Goal: Navigation & Orientation: Find specific page/section

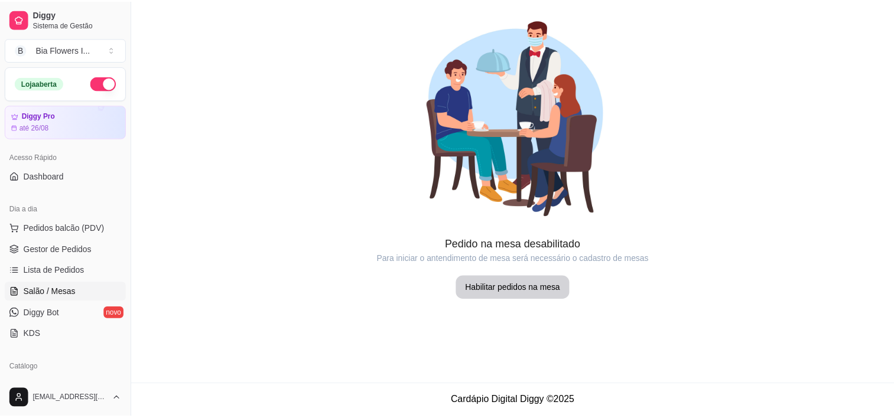
scroll to position [51, 0]
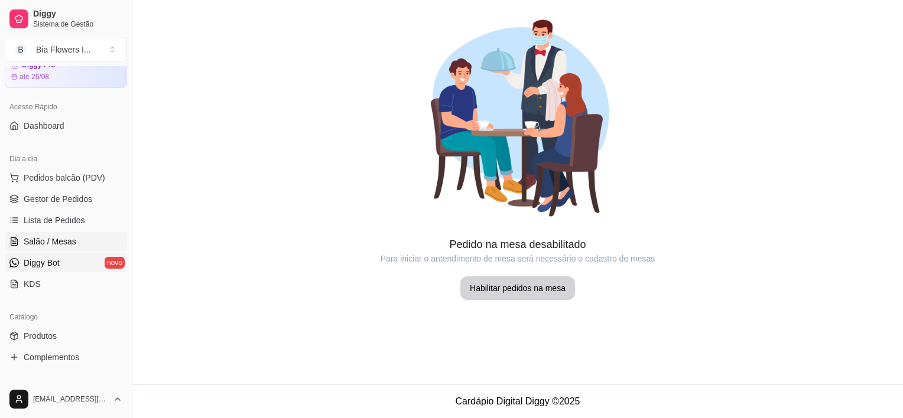
click at [34, 262] on span "Diggy Bot" at bounding box center [42, 263] width 36 height 12
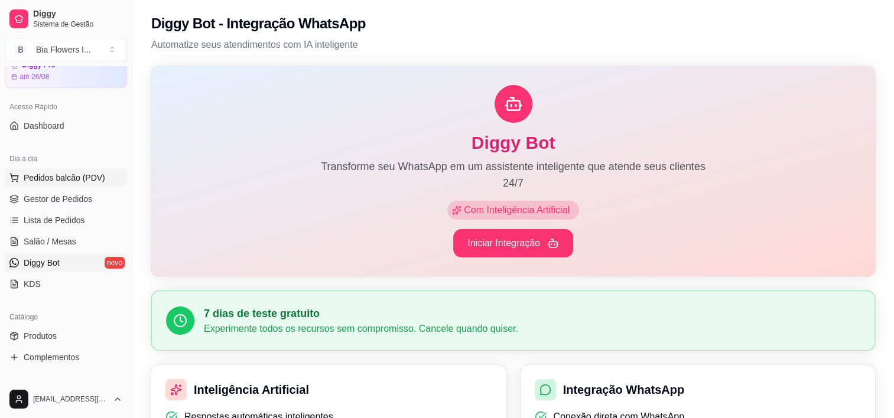
click at [80, 178] on span "Pedidos balcão (PDV)" at bounding box center [65, 178] width 82 height 12
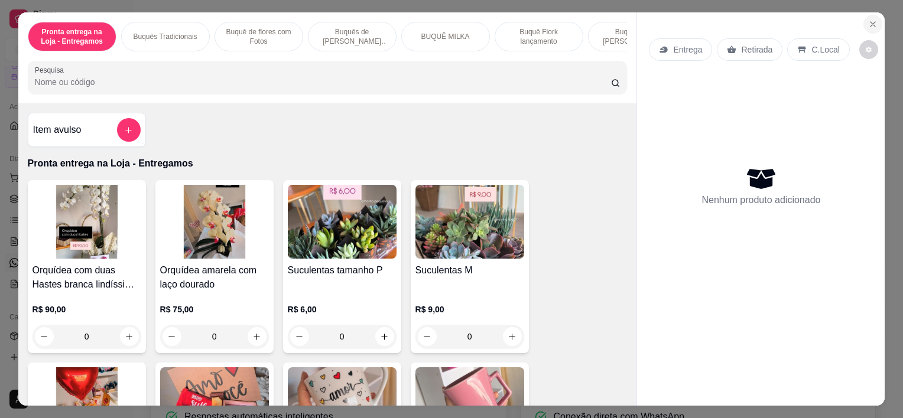
click at [868, 26] on button "Close" at bounding box center [872, 24] width 19 height 19
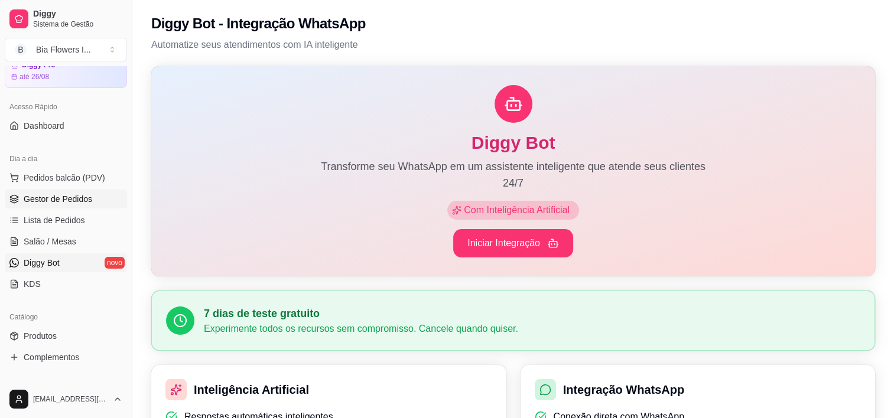
click at [64, 201] on span "Gestor de Pedidos" at bounding box center [58, 199] width 69 height 12
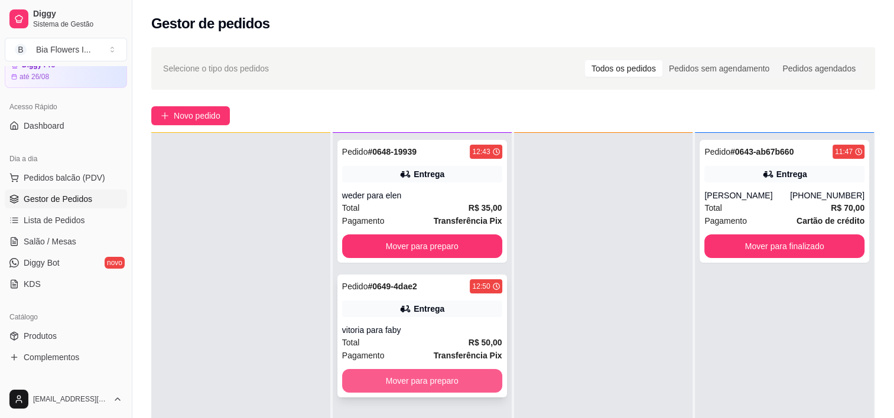
scroll to position [32, 0]
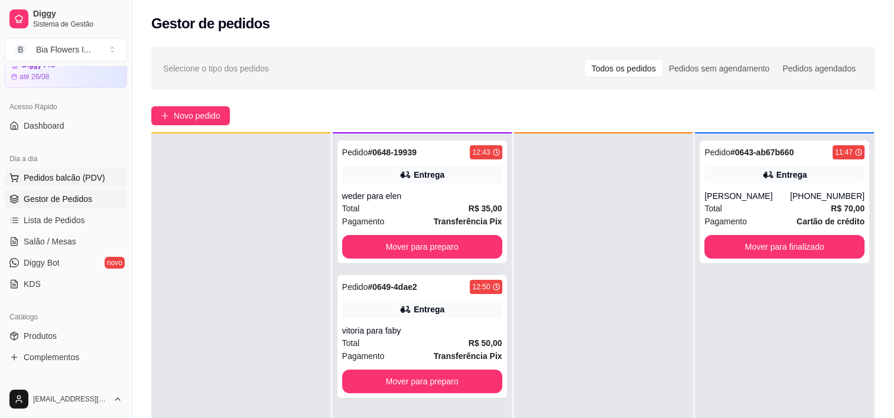
click at [85, 174] on span "Pedidos balcão (PDV)" at bounding box center [65, 178] width 82 height 12
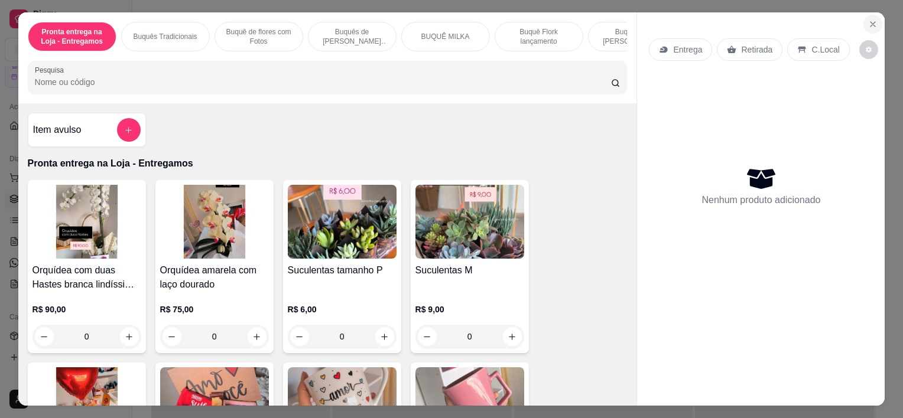
click at [868, 19] on icon "Close" at bounding box center [872, 23] width 9 height 9
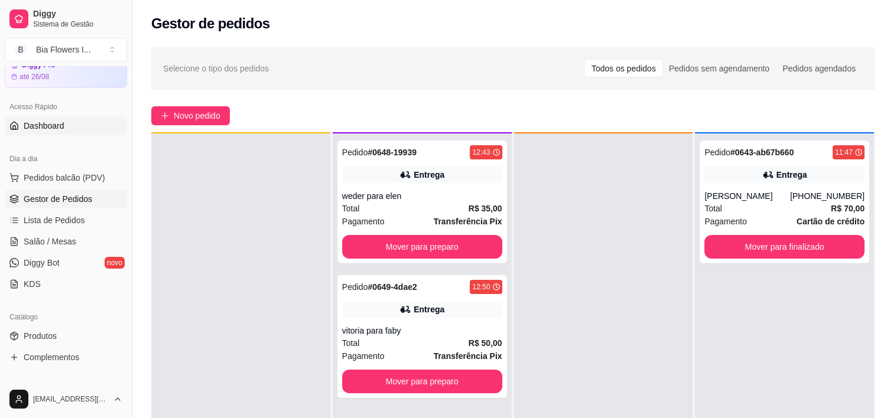
click at [63, 123] on span "Dashboard" at bounding box center [44, 126] width 41 height 12
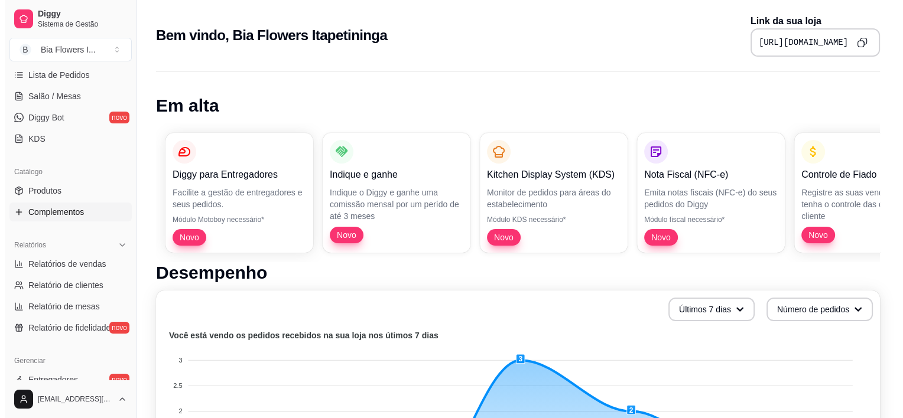
scroll to position [97, 0]
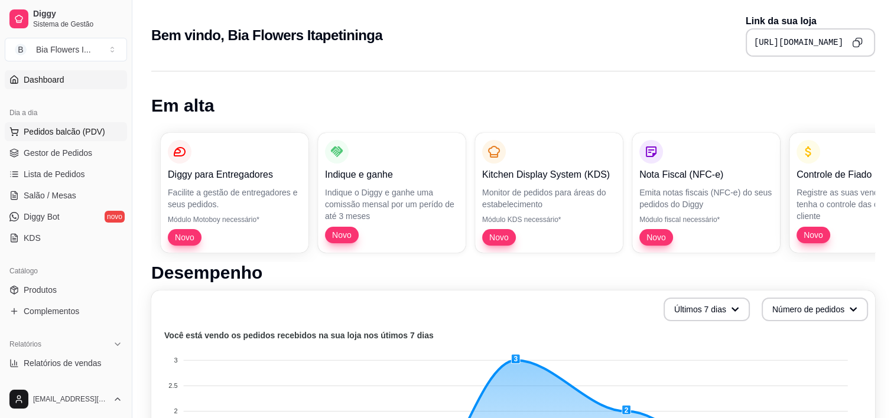
click at [84, 128] on span "Pedidos balcão (PDV)" at bounding box center [65, 132] width 82 height 12
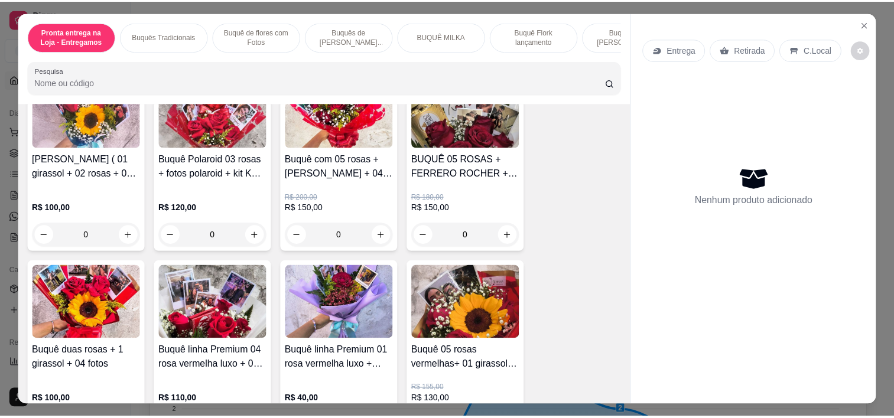
scroll to position [2192, 0]
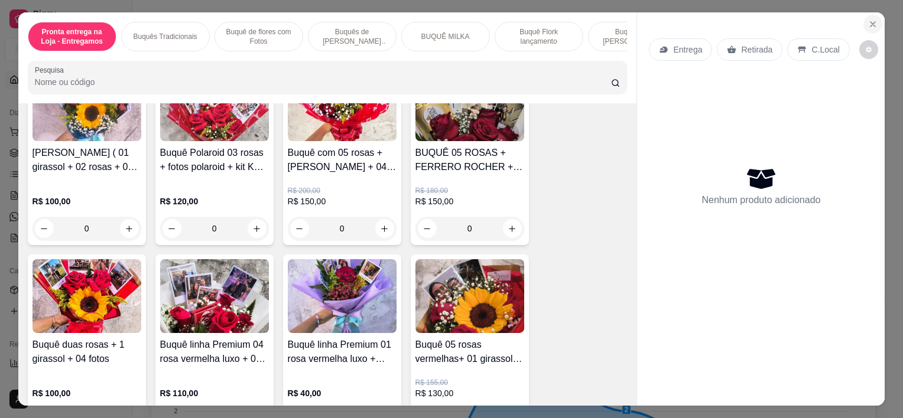
click at [868, 19] on icon "Close" at bounding box center [872, 23] width 9 height 9
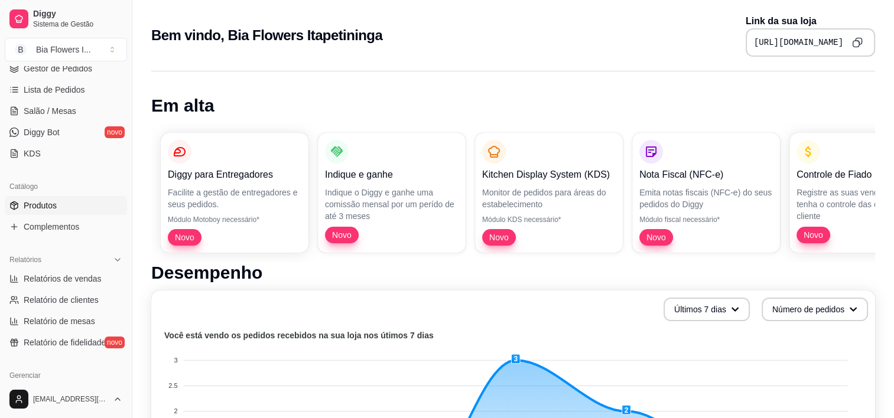
scroll to position [197, 0]
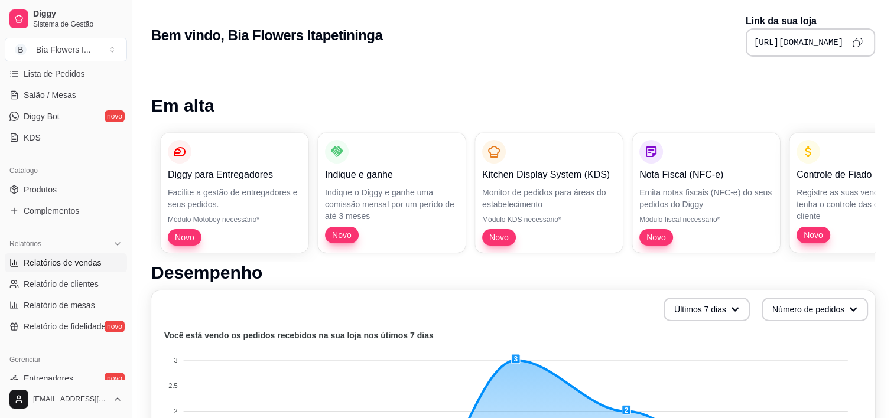
click at [69, 265] on span "Relatórios de vendas" at bounding box center [63, 263] width 78 height 12
select select "ALL"
select select "0"
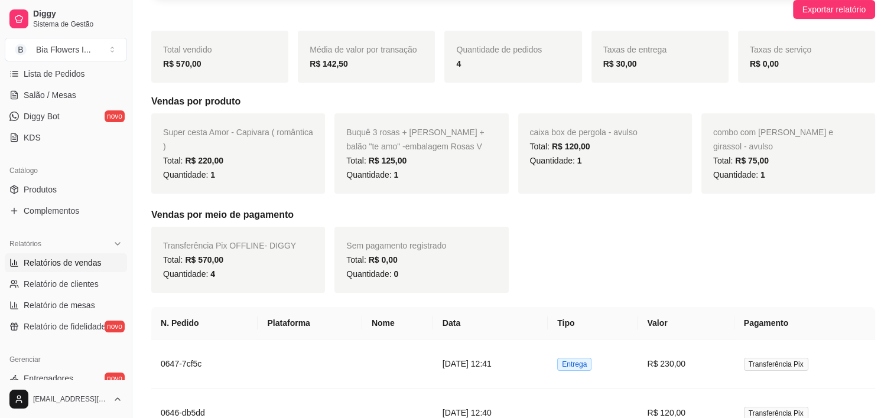
scroll to position [339, 0]
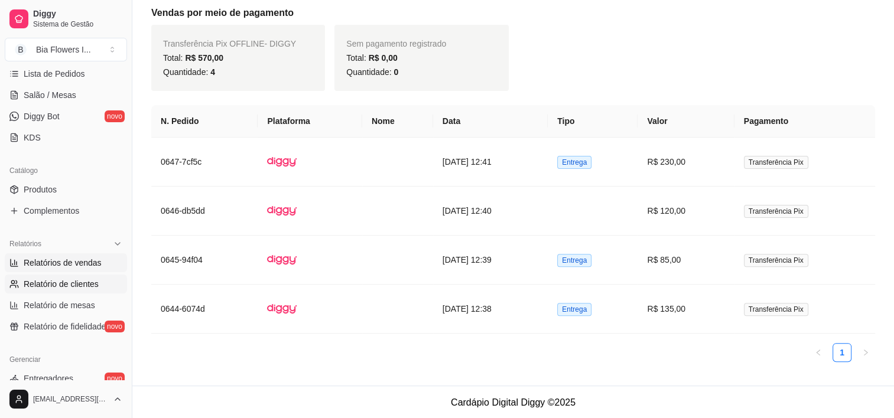
click at [58, 290] on link "Relatório de clientes" at bounding box center [66, 284] width 122 height 19
select select "30"
select select "HIGHEST_TOTAL_SPENT_WITH_ORDERS"
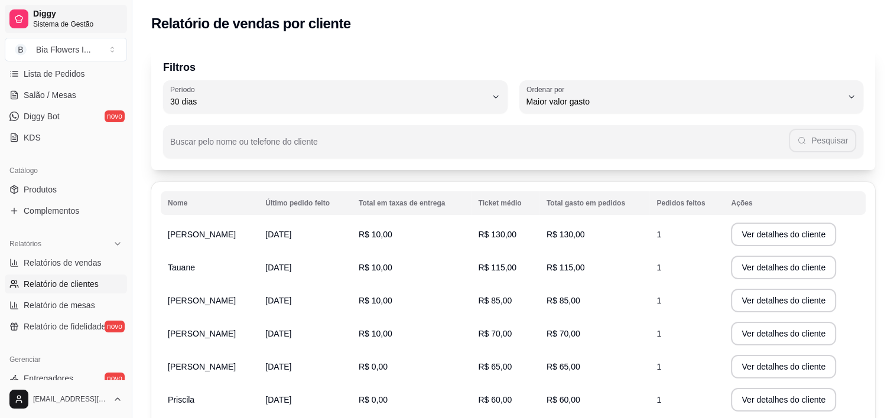
click at [91, 31] on link "Diggy Sistema de Gestão" at bounding box center [66, 19] width 122 height 28
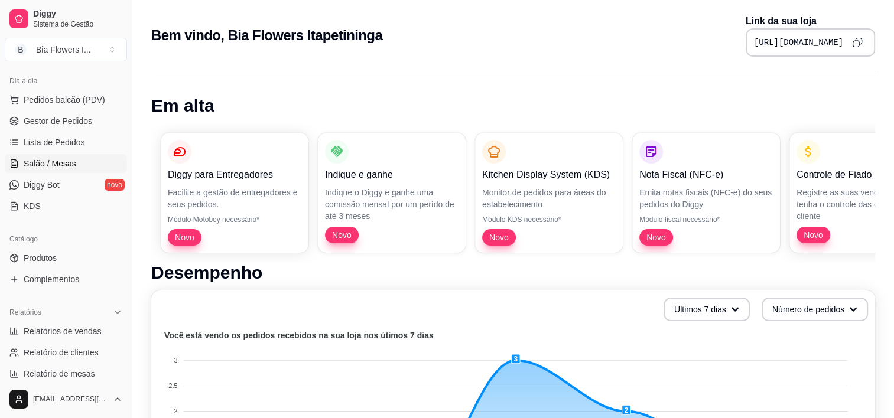
scroll to position [135, 0]
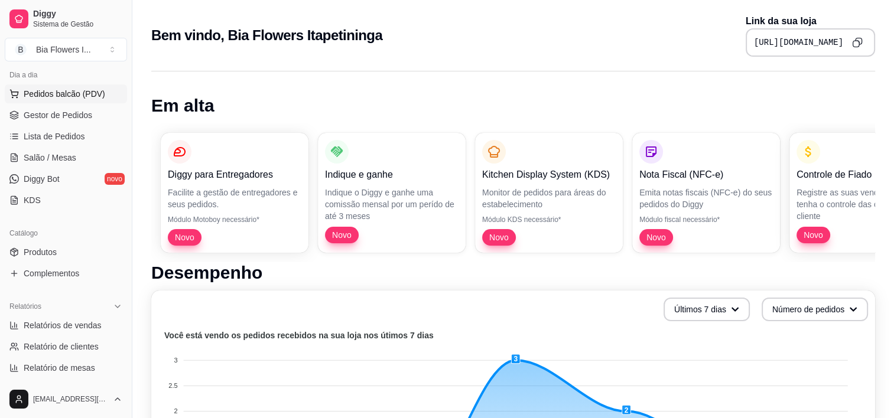
click at [61, 91] on span "Pedidos balcão (PDV)" at bounding box center [65, 94] width 82 height 12
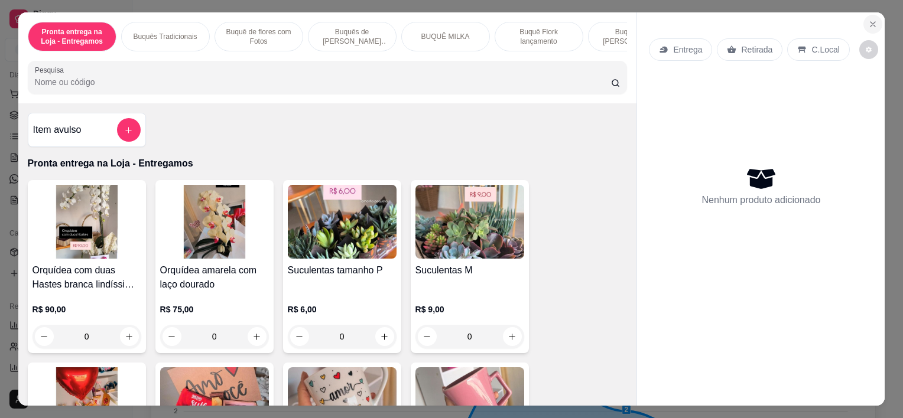
click at [873, 17] on button "Close" at bounding box center [872, 24] width 19 height 19
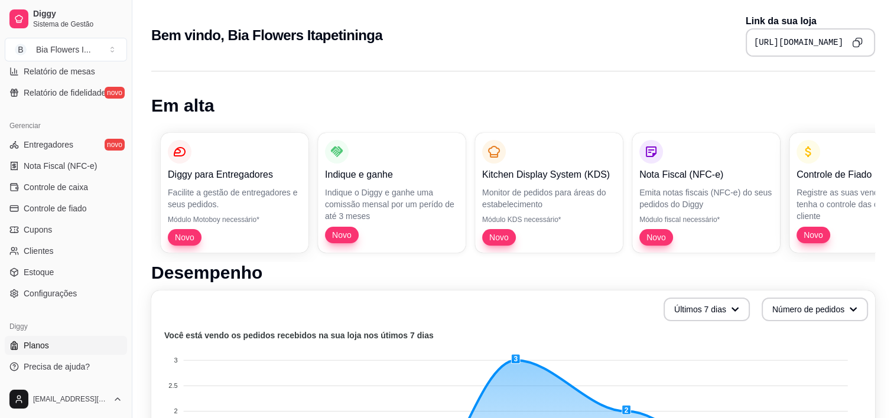
click at [40, 352] on link "Planos" at bounding box center [66, 345] width 122 height 19
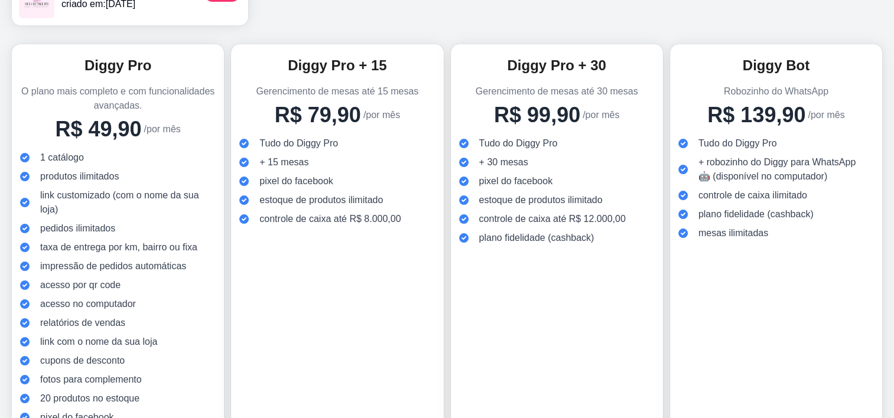
scroll to position [136, 0]
